Goal: Information Seeking & Learning: Learn about a topic

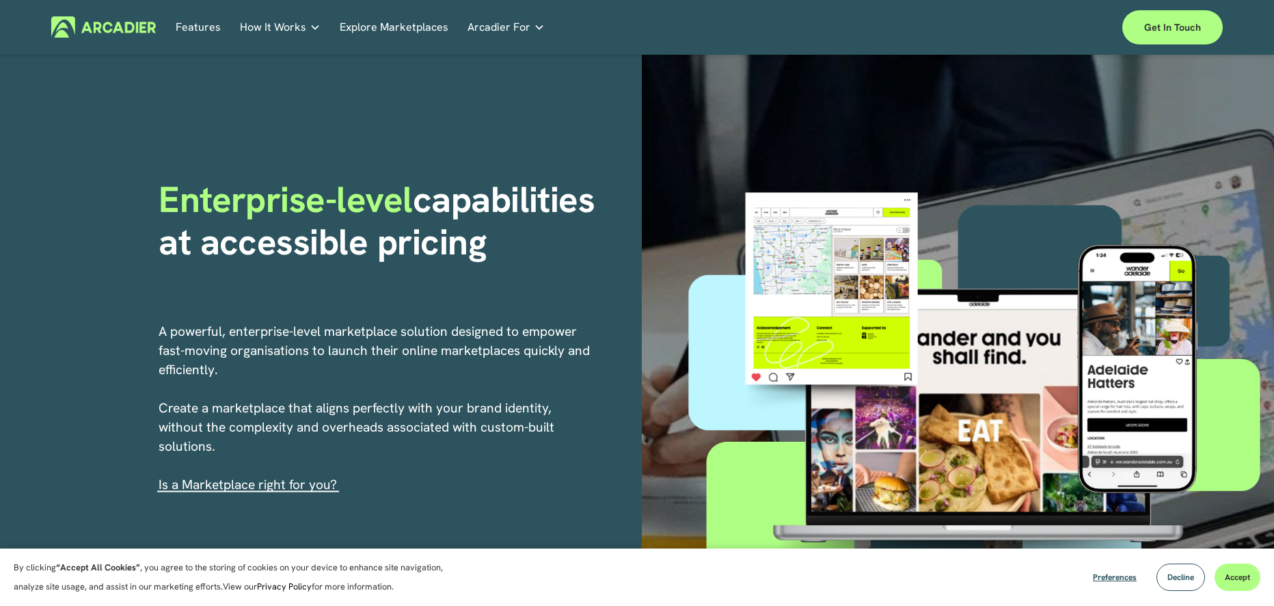
click at [185, 21] on link "Features" at bounding box center [198, 26] width 45 height 21
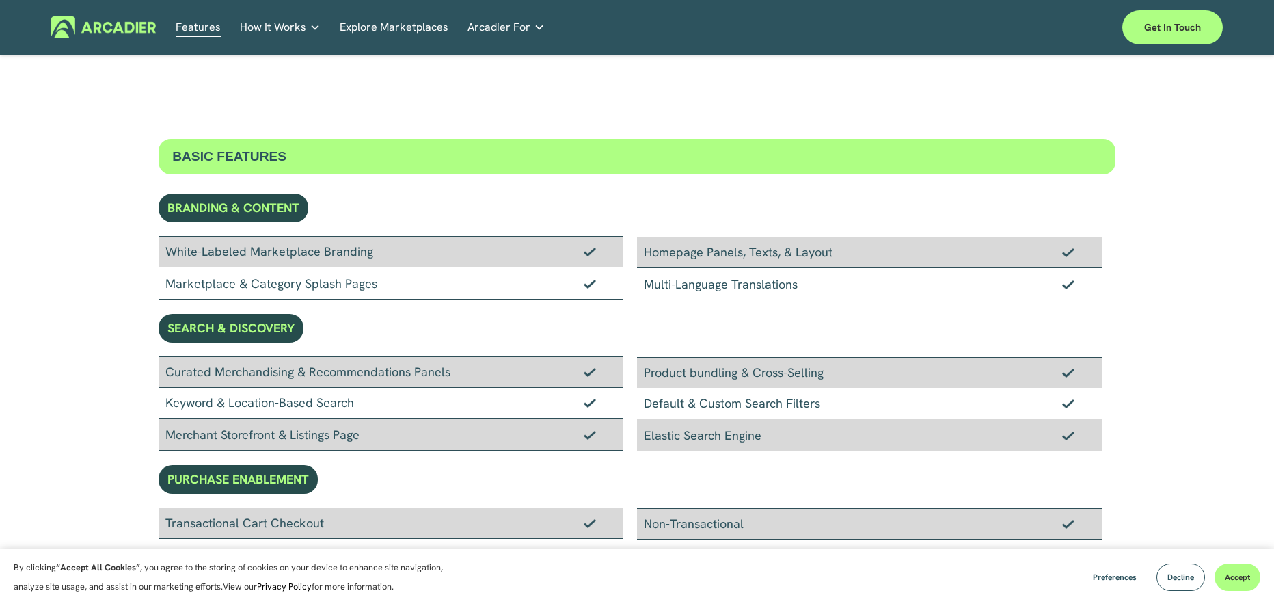
click at [278, 27] on span "How It Works" at bounding box center [273, 27] width 66 height 19
click at [423, 21] on link "Explore Marketplaces" at bounding box center [394, 26] width 109 height 21
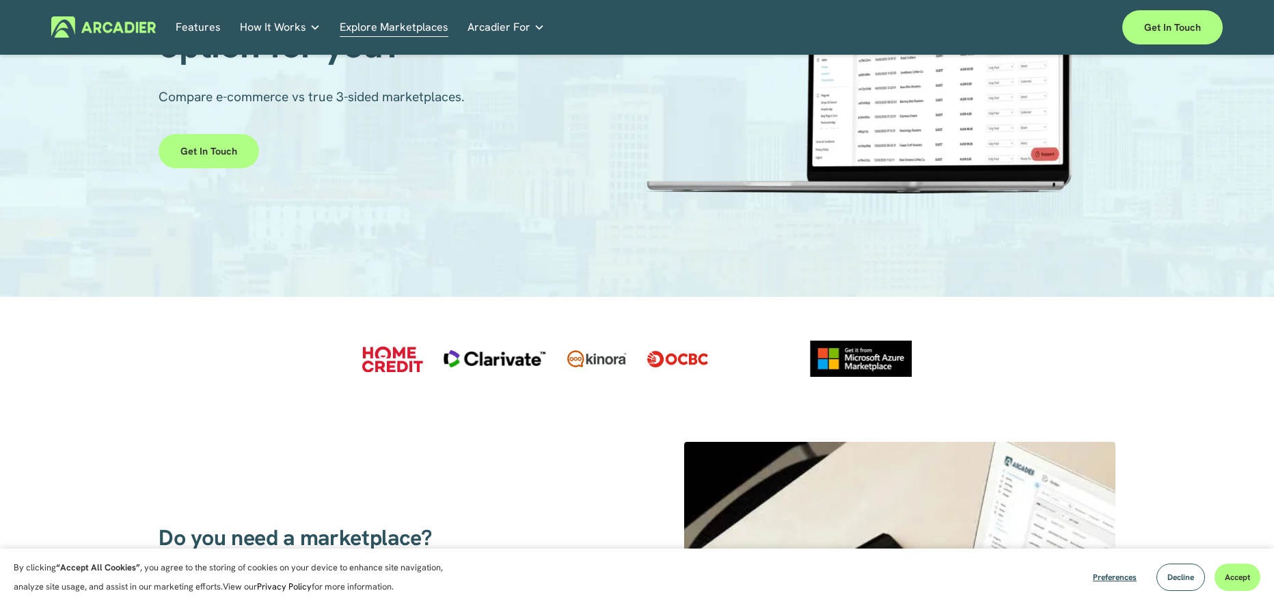
scroll to position [183, 0]
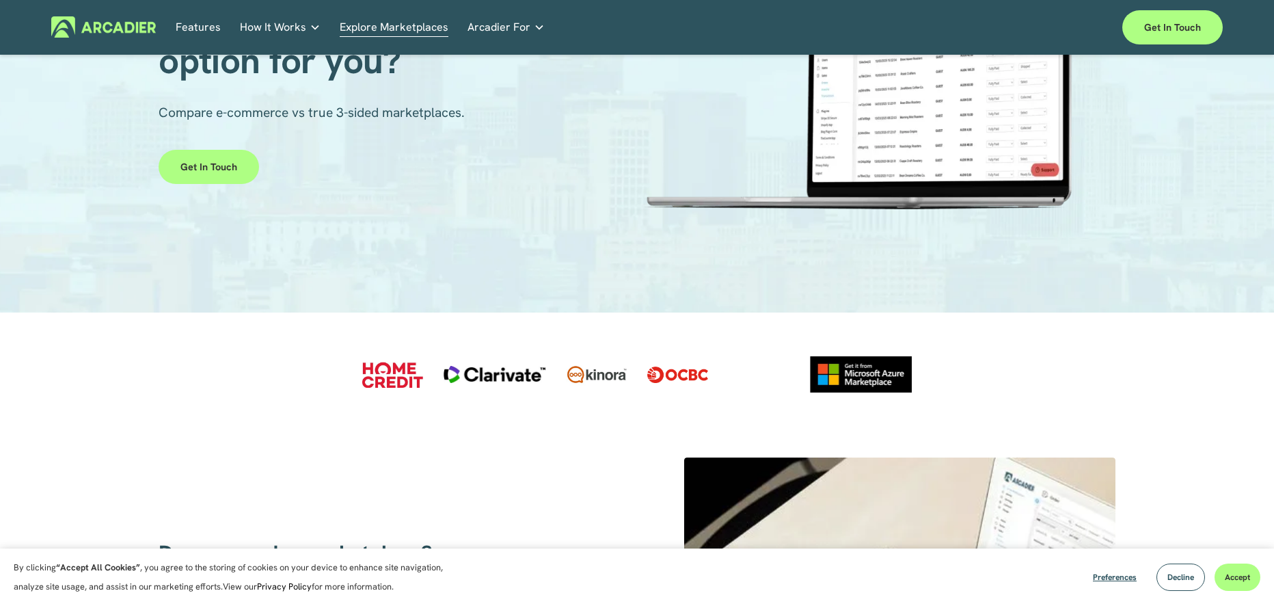
click at [0, 0] on link "Retail Marketplaces Whatever you are offering to your customer, we bring it all…" at bounding box center [0, 0] width 0 height 0
